Goal: Entertainment & Leisure: Consume media (video, audio)

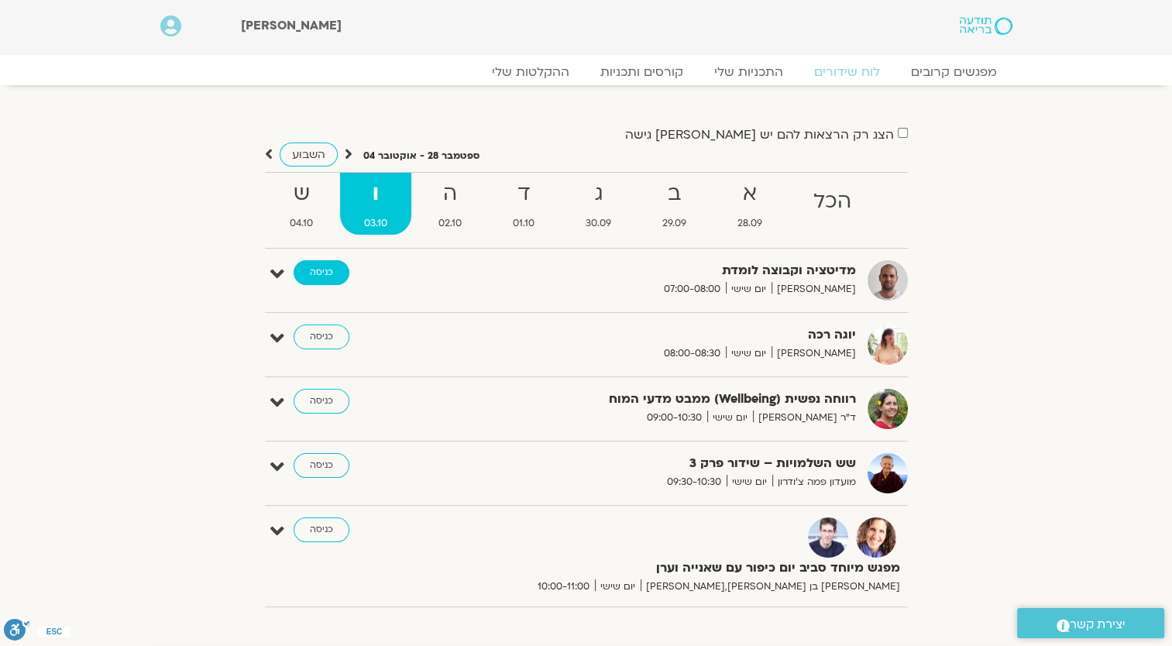
click at [305, 269] on link "כניסה" at bounding box center [322, 272] width 56 height 25
